Goal: Task Accomplishment & Management: Use online tool/utility

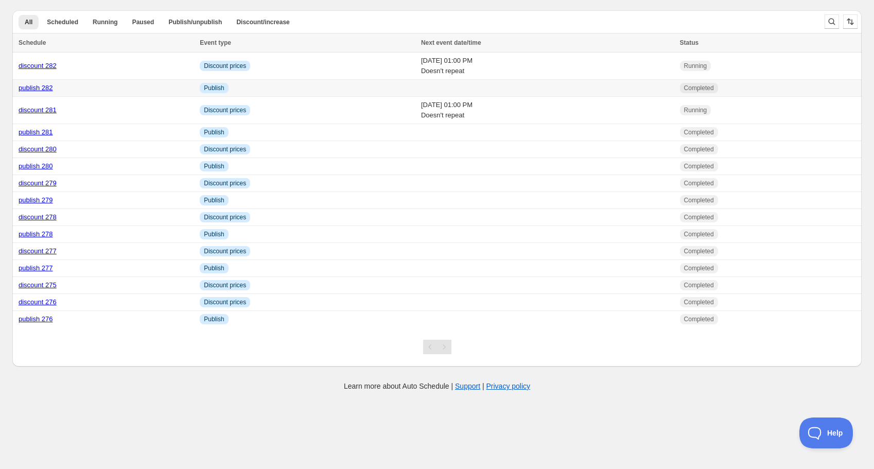
click at [40, 88] on link "publish 282" at bounding box center [36, 88] width 34 height 8
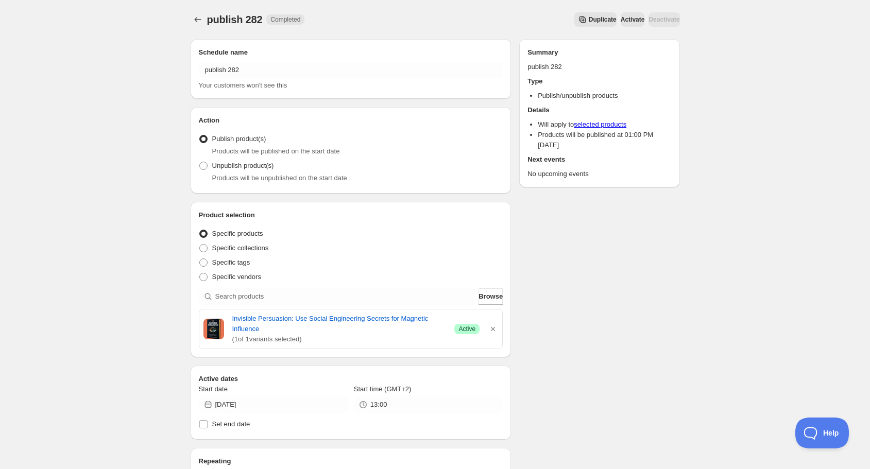
click at [589, 18] on span "Duplicate" at bounding box center [603, 19] width 28 height 8
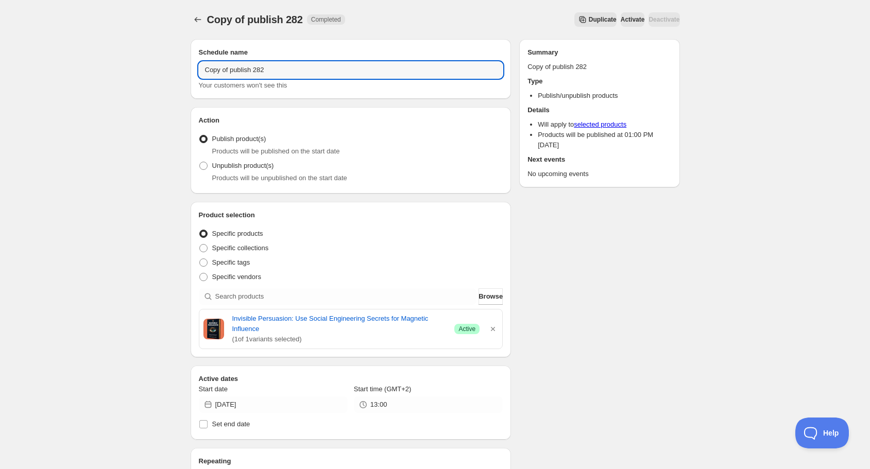
drag, startPoint x: 231, startPoint y: 69, endPoint x: 156, endPoint y: 68, distance: 75.2
click at [156, 68] on div "Copy of publish 282. This page is ready Copy of publish 282 Completed Duplicate…" at bounding box center [435, 401] width 870 height 802
click at [197, 22] on icon "Schedules" at bounding box center [198, 19] width 10 height 10
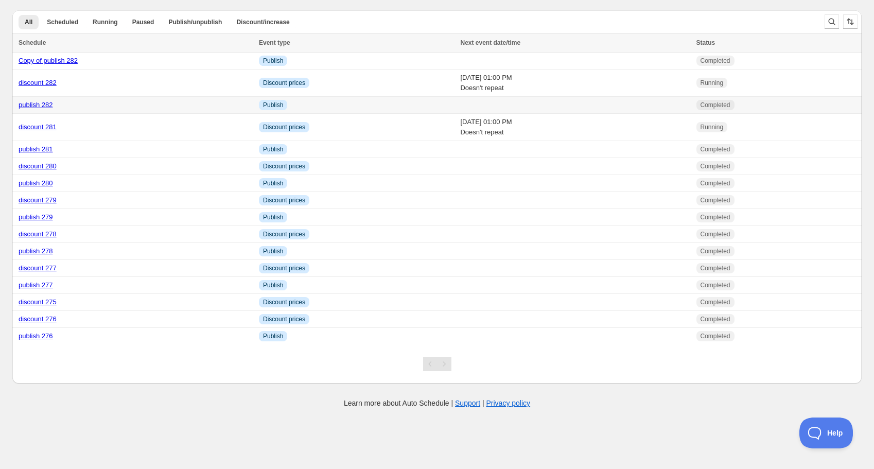
click at [43, 105] on link "publish 282" at bounding box center [36, 105] width 34 height 8
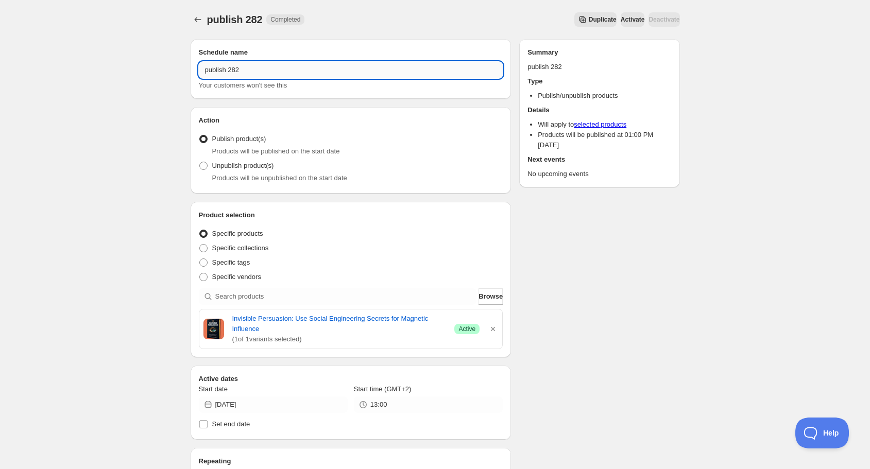
click at [241, 70] on input "publish 282" at bounding box center [351, 70] width 304 height 16
type input "publish 283"
click at [494, 327] on icon "button" at bounding box center [493, 329] width 4 height 4
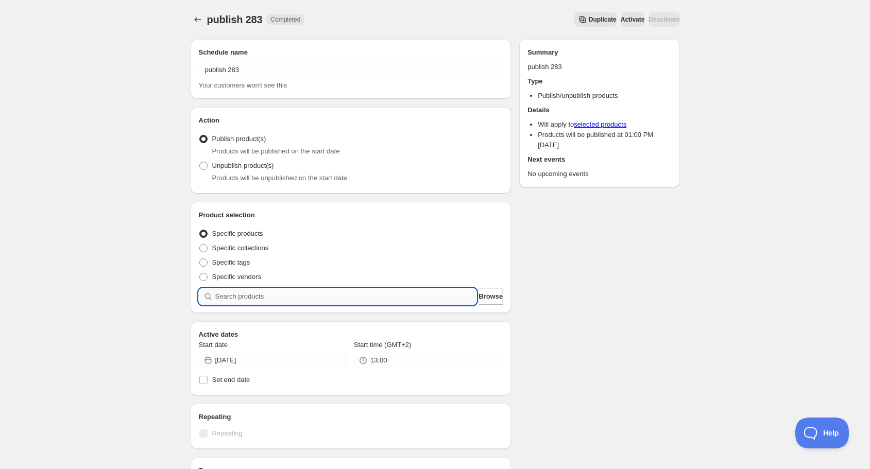
click at [396, 300] on input "search" at bounding box center [346, 296] width 262 height 16
type input "a"
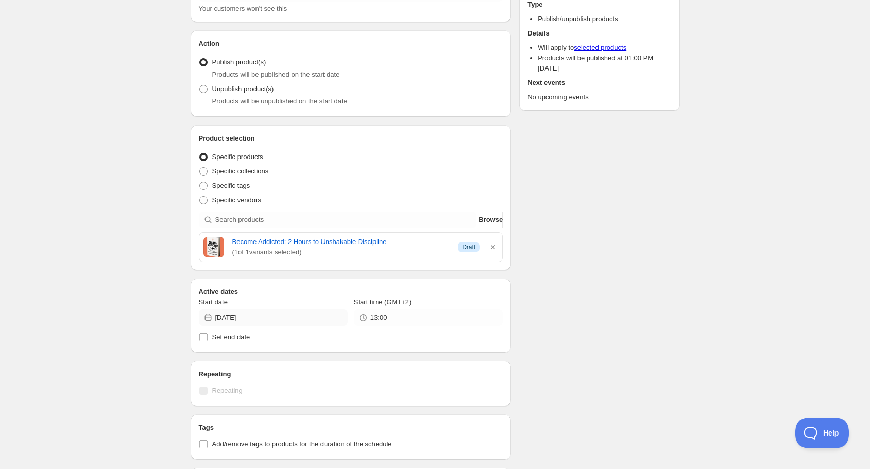
scroll to position [82, 0]
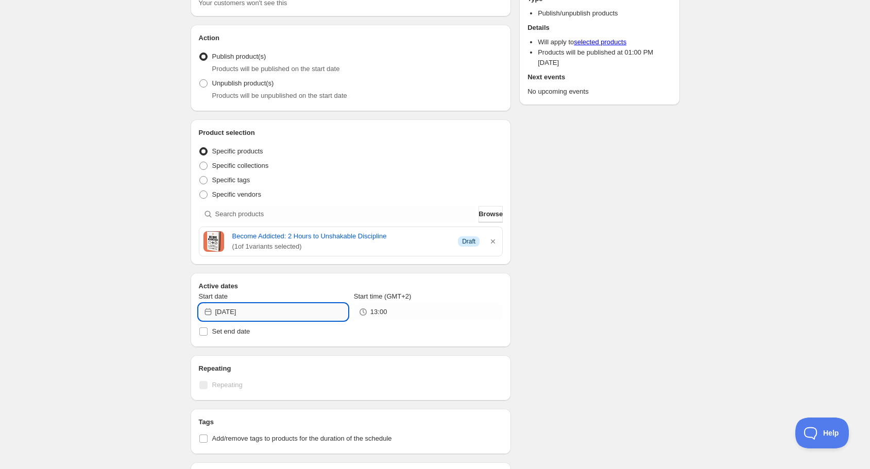
click at [253, 310] on input "[DATE]" at bounding box center [281, 312] width 132 height 16
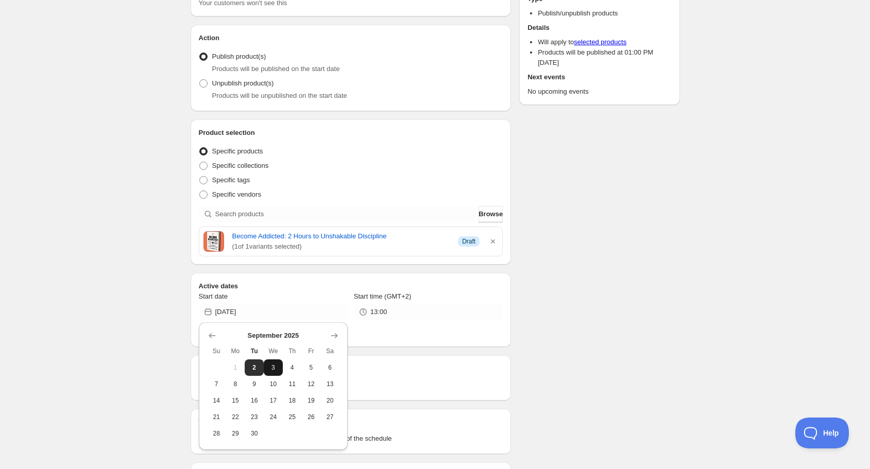
click at [274, 365] on span "3" at bounding box center [273, 368] width 11 height 8
type input "[DATE]"
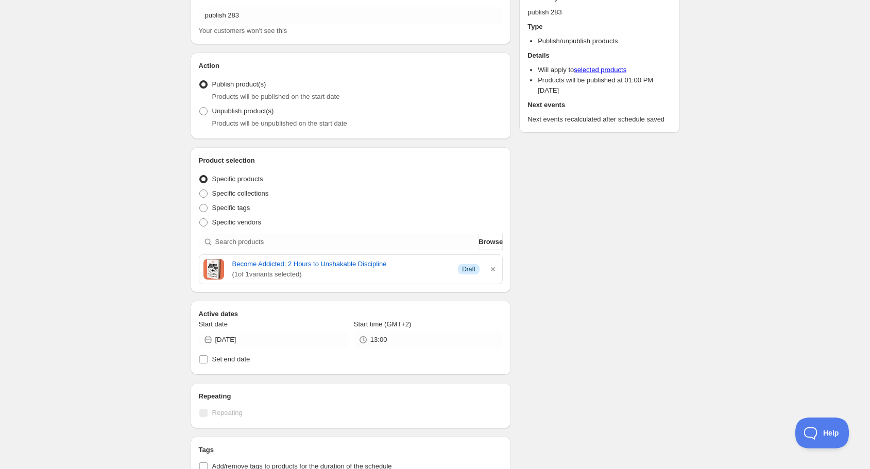
scroll to position [0, 0]
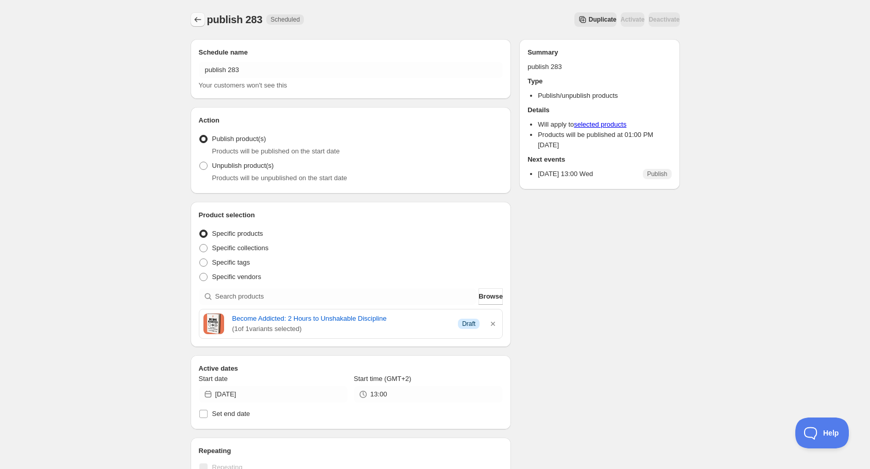
click at [199, 19] on icon "Schedules" at bounding box center [198, 19] width 10 height 10
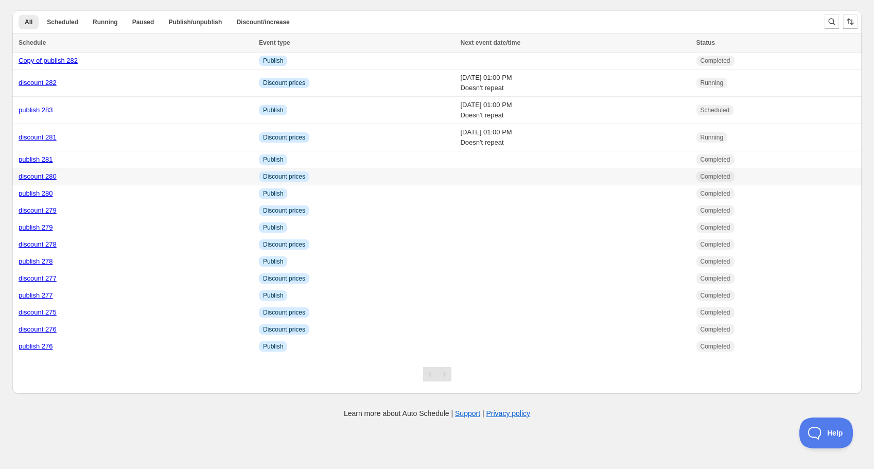
click at [42, 175] on link "discount 280" at bounding box center [38, 176] width 38 height 8
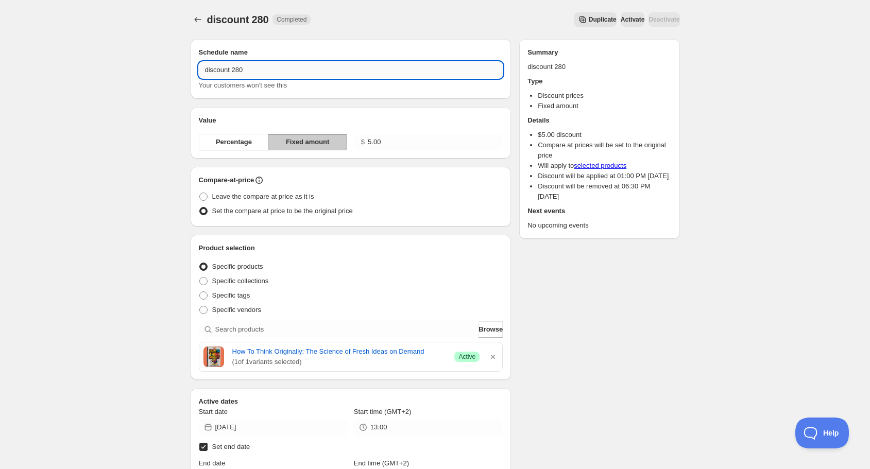
click at [244, 72] on input "discount 280" at bounding box center [351, 70] width 304 height 16
type input "discount 283"
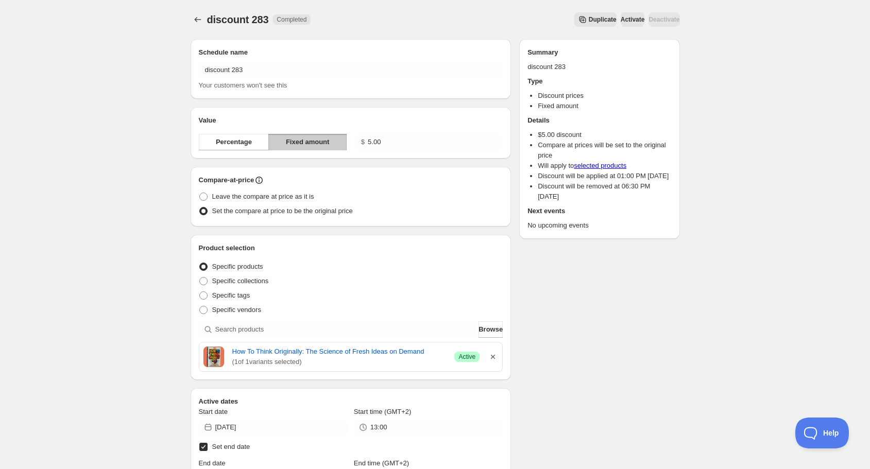
click at [492, 354] on icon "button" at bounding box center [493, 357] width 10 height 10
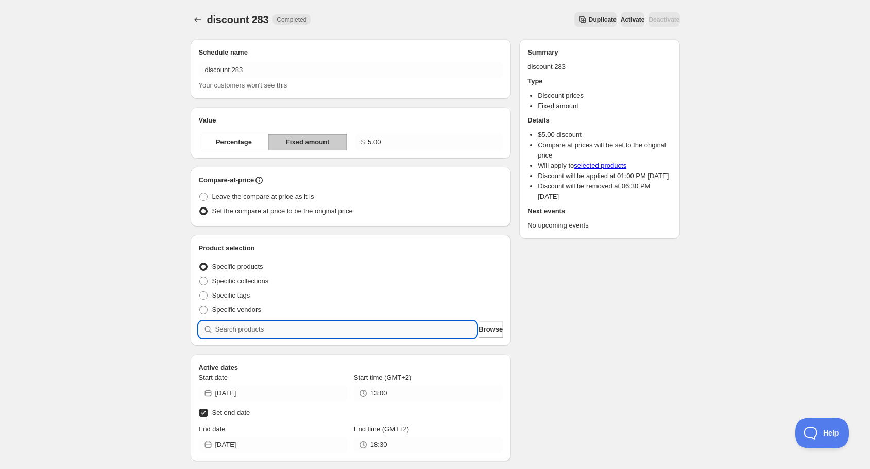
click at [378, 332] on input "search" at bounding box center [346, 329] width 262 height 16
type input "a"
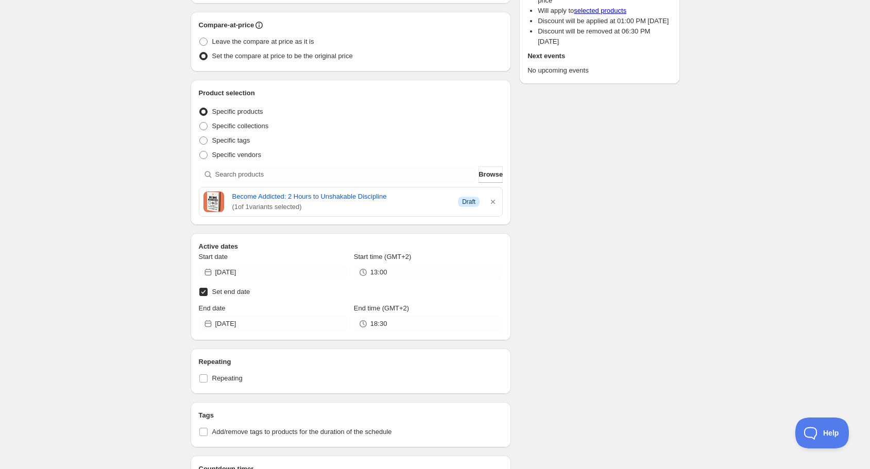
scroll to position [165, 0]
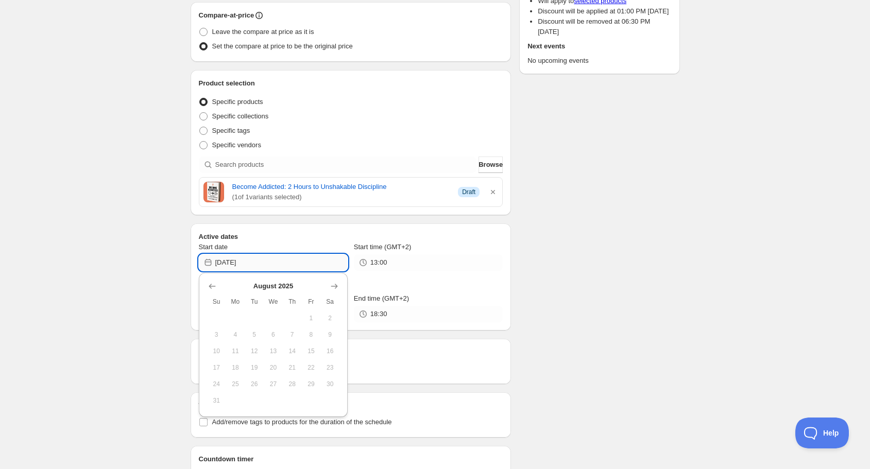
click at [262, 264] on input "[DATE]" at bounding box center [281, 262] width 132 height 16
click at [331, 284] on icon "Show next month, September 2025" at bounding box center [334, 286] width 10 height 10
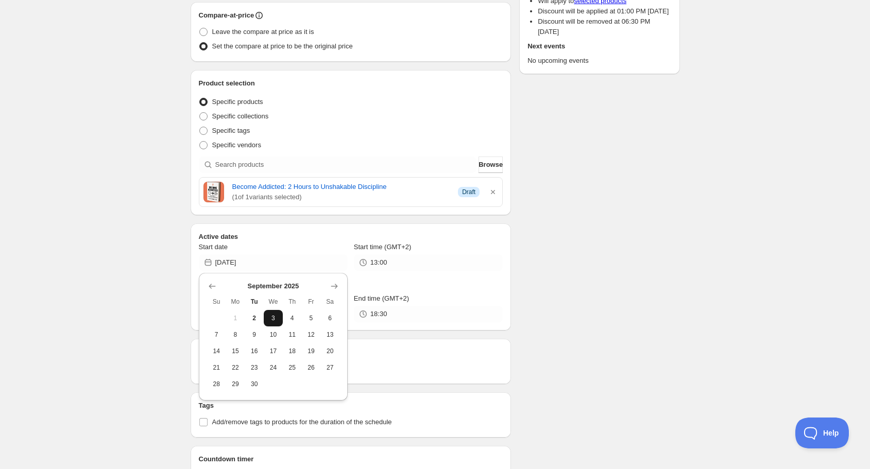
click at [275, 315] on span "3" at bounding box center [273, 318] width 11 height 8
type input "[DATE]"
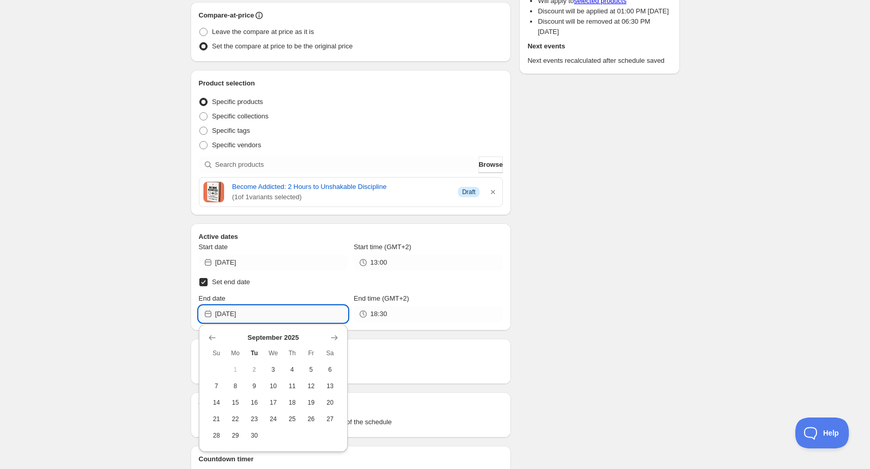
click at [281, 312] on input "[DATE]" at bounding box center [281, 314] width 132 height 16
click at [313, 367] on span "5" at bounding box center [311, 370] width 11 height 8
type input "[DATE]"
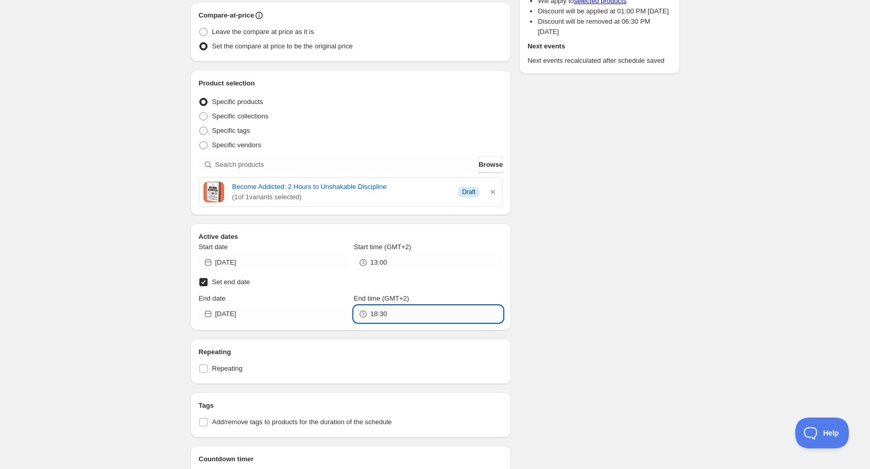
click at [384, 313] on input "18:30" at bounding box center [436, 314] width 132 height 16
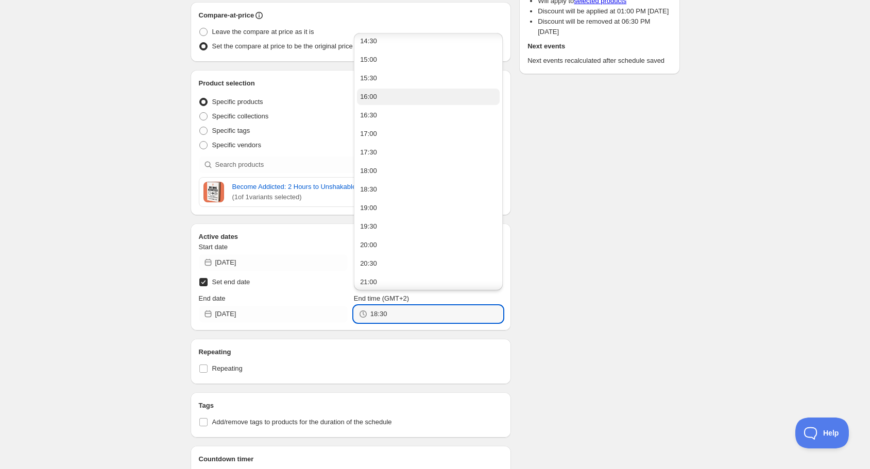
scroll to position [430, 0]
click at [373, 97] on div "13:00" at bounding box center [368, 96] width 17 height 10
type input "13:00"
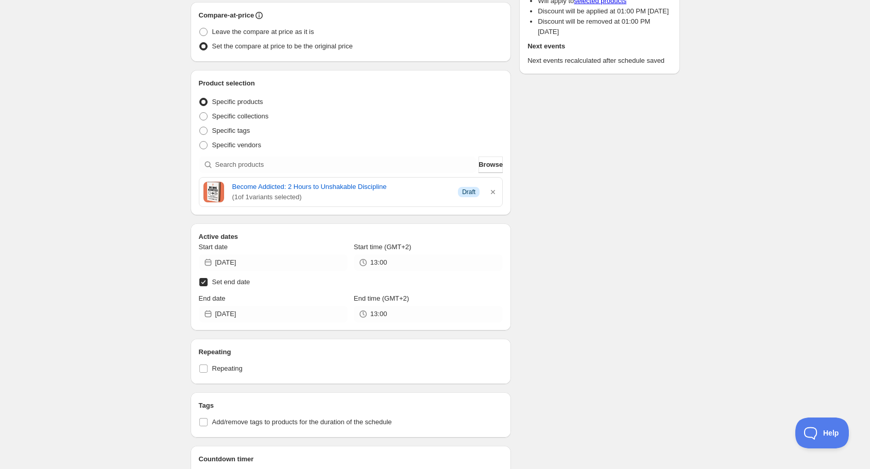
click at [589, 323] on div "Schedule name discount 283 Your customers won't see this Value Percentage Fixed…" at bounding box center [430, 251] width 497 height 771
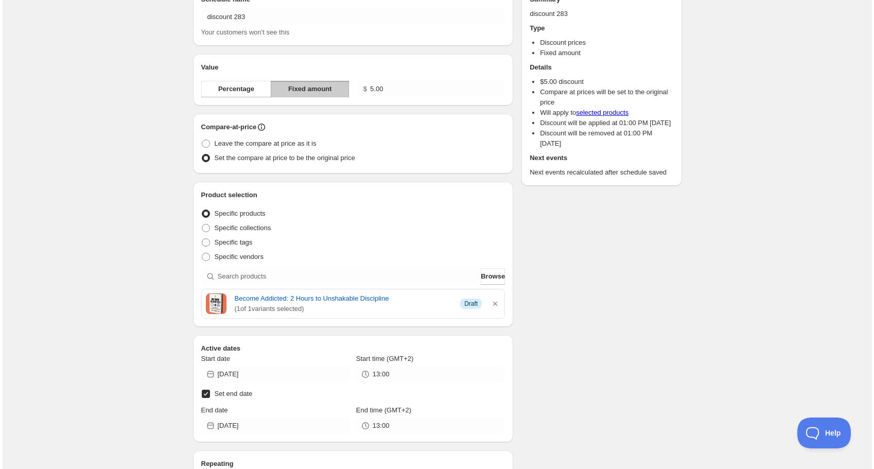
scroll to position [0, 0]
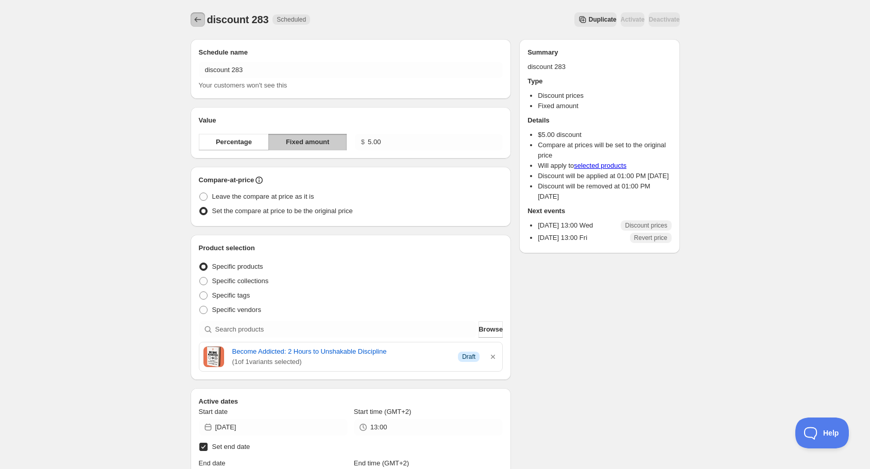
click at [198, 21] on icon "Schedules" at bounding box center [198, 19] width 10 height 10
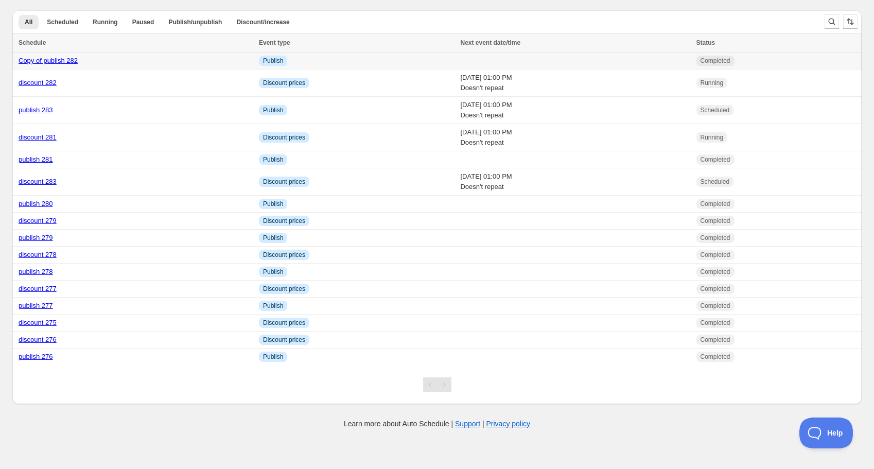
click at [51, 60] on link "Copy of publish 282" at bounding box center [48, 61] width 59 height 8
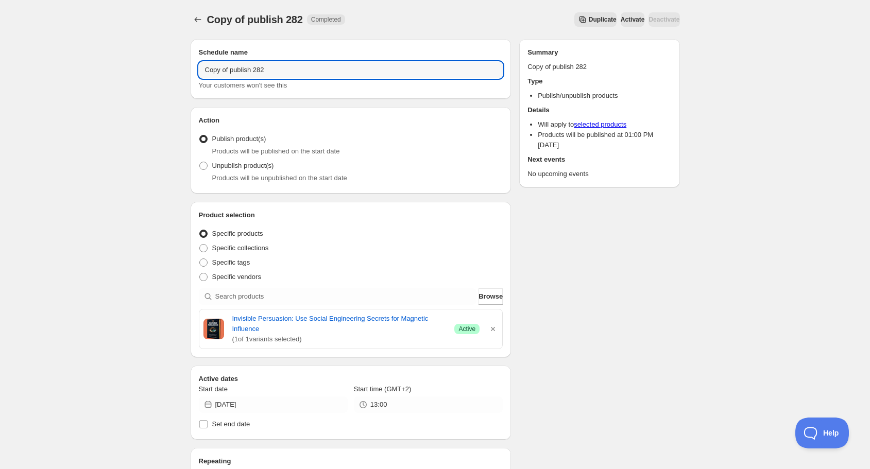
drag, startPoint x: 231, startPoint y: 70, endPoint x: 153, endPoint y: 67, distance: 77.8
click at [153, 67] on div "Copy of publish 282. This page is ready Copy of publish 282 Completed Duplicate…" at bounding box center [435, 401] width 870 height 802
type input "publish 282"
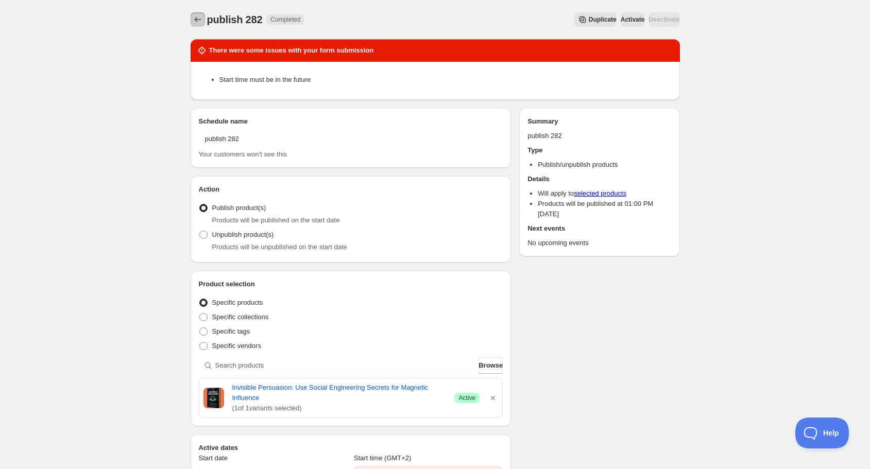
click at [198, 21] on icon "Schedules" at bounding box center [198, 19] width 10 height 10
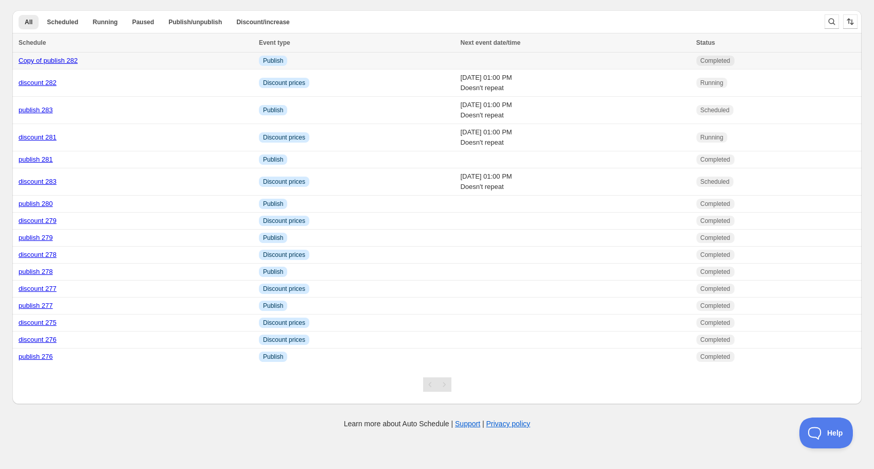
click at [49, 61] on link "Copy of publish 282" at bounding box center [48, 61] width 59 height 8
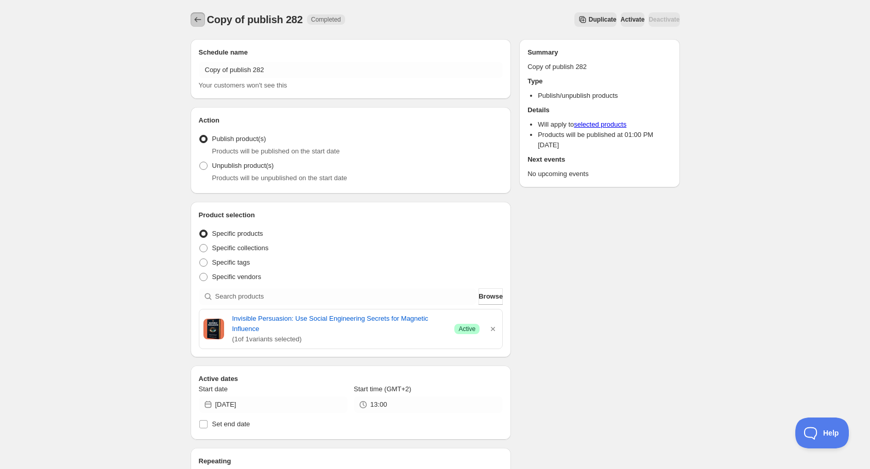
click at [200, 20] on icon "Schedules" at bounding box center [197, 19] width 7 height 5
